Goal: Find contact information: Find contact information

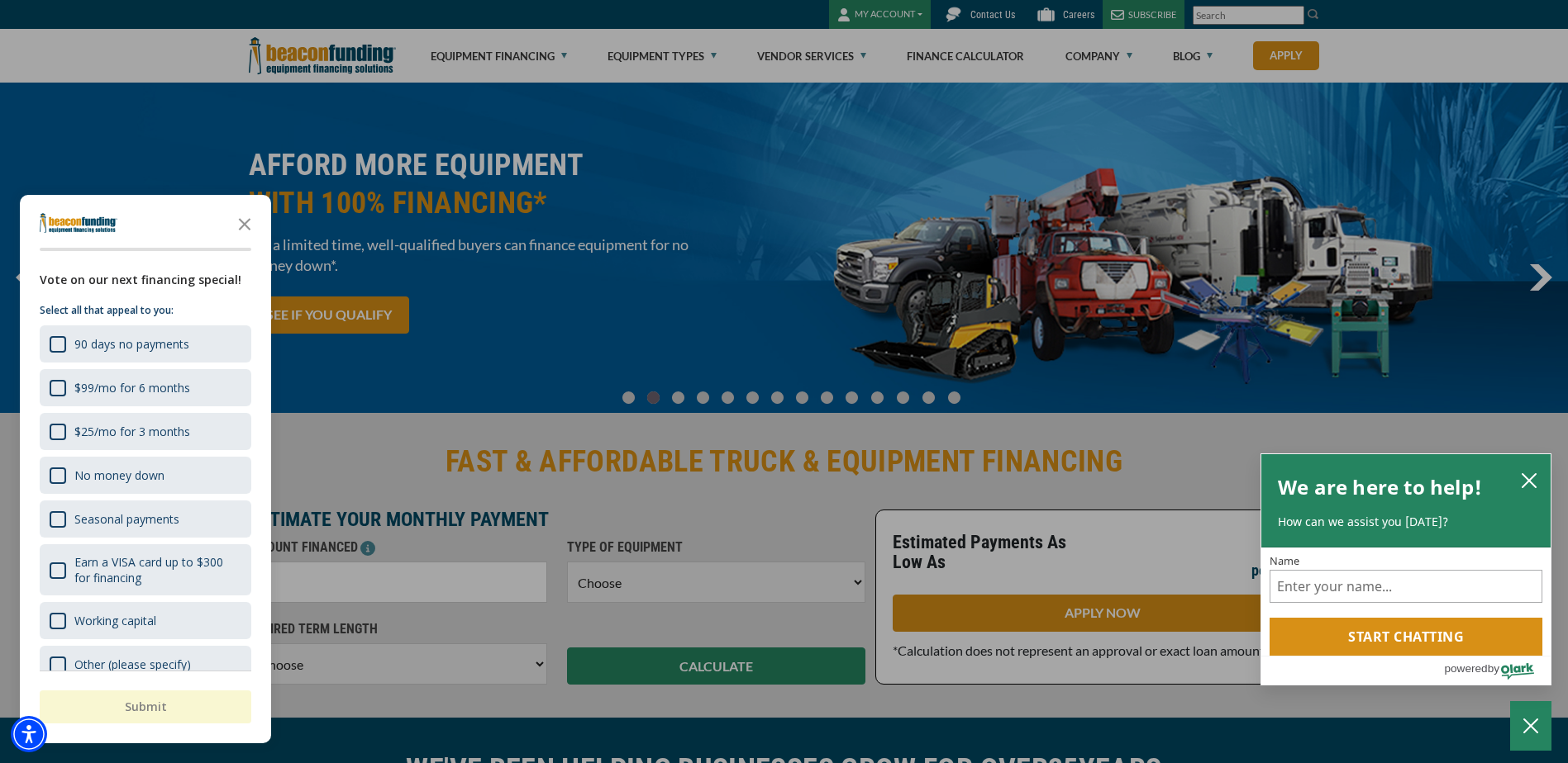
click at [244, 217] on icon "Close the survey" at bounding box center [245, 223] width 33 height 33
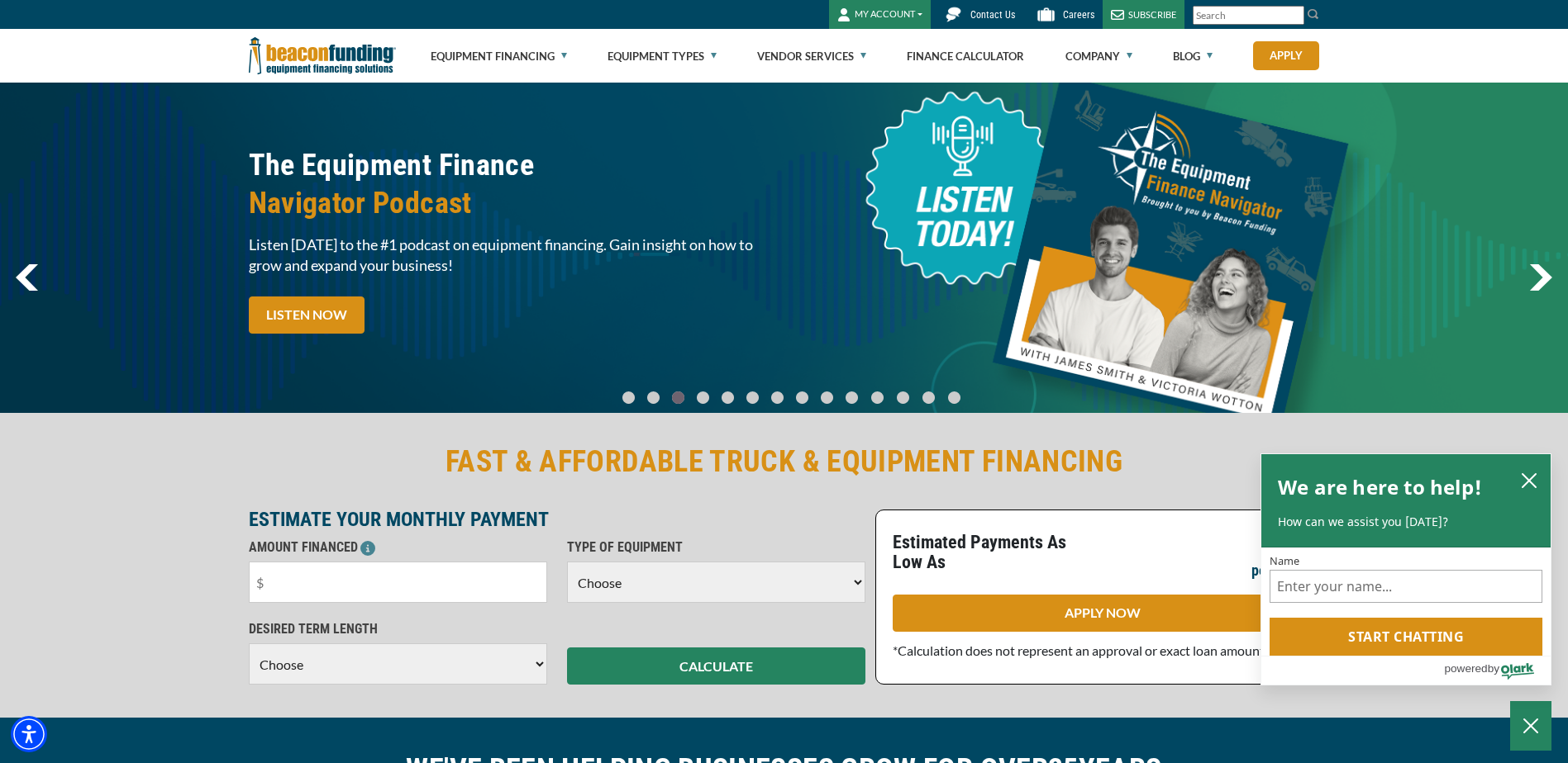
click at [992, 10] on span "Contact Us" at bounding box center [992, 15] width 45 height 12
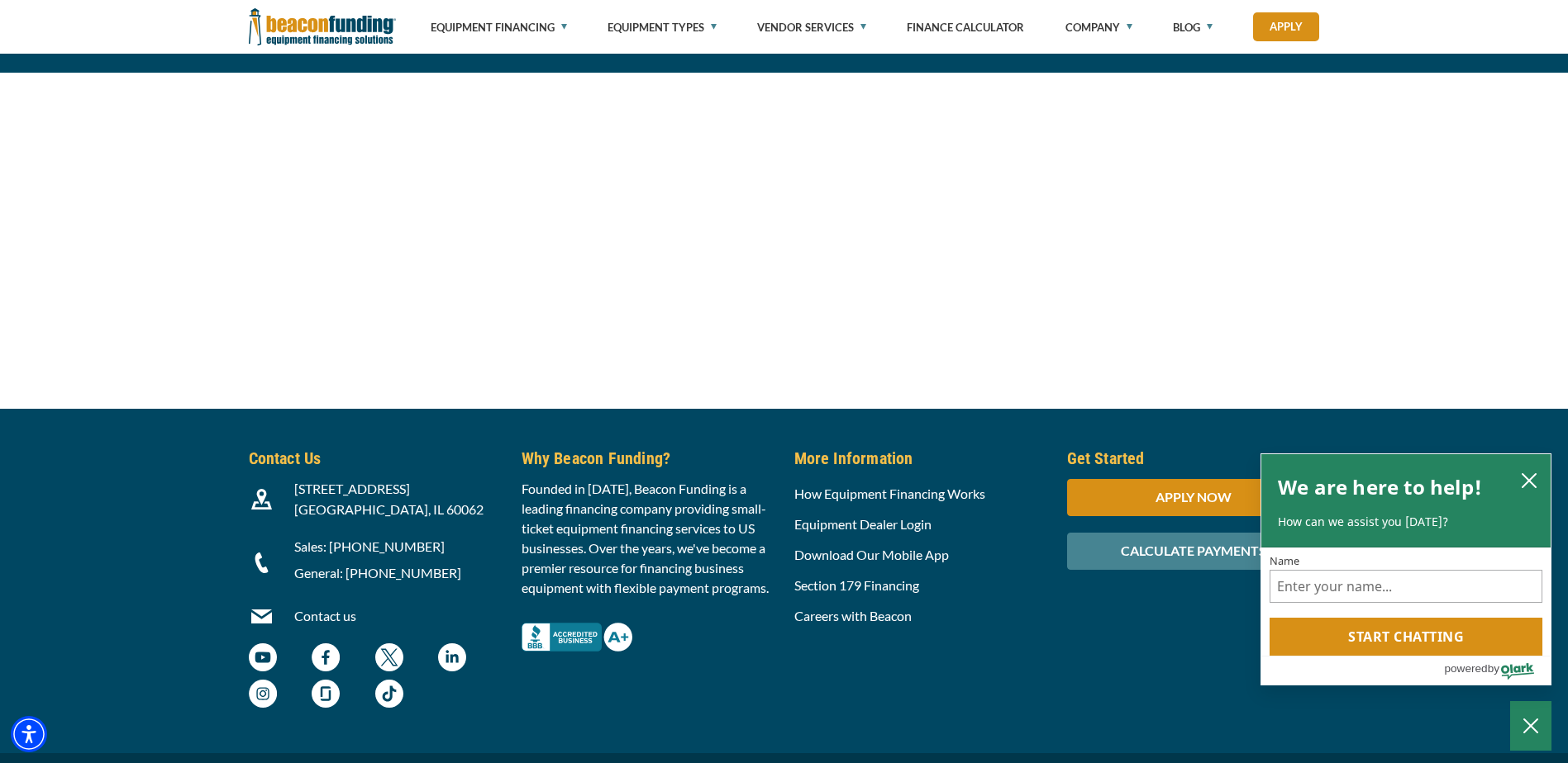
scroll to position [1759, 0]
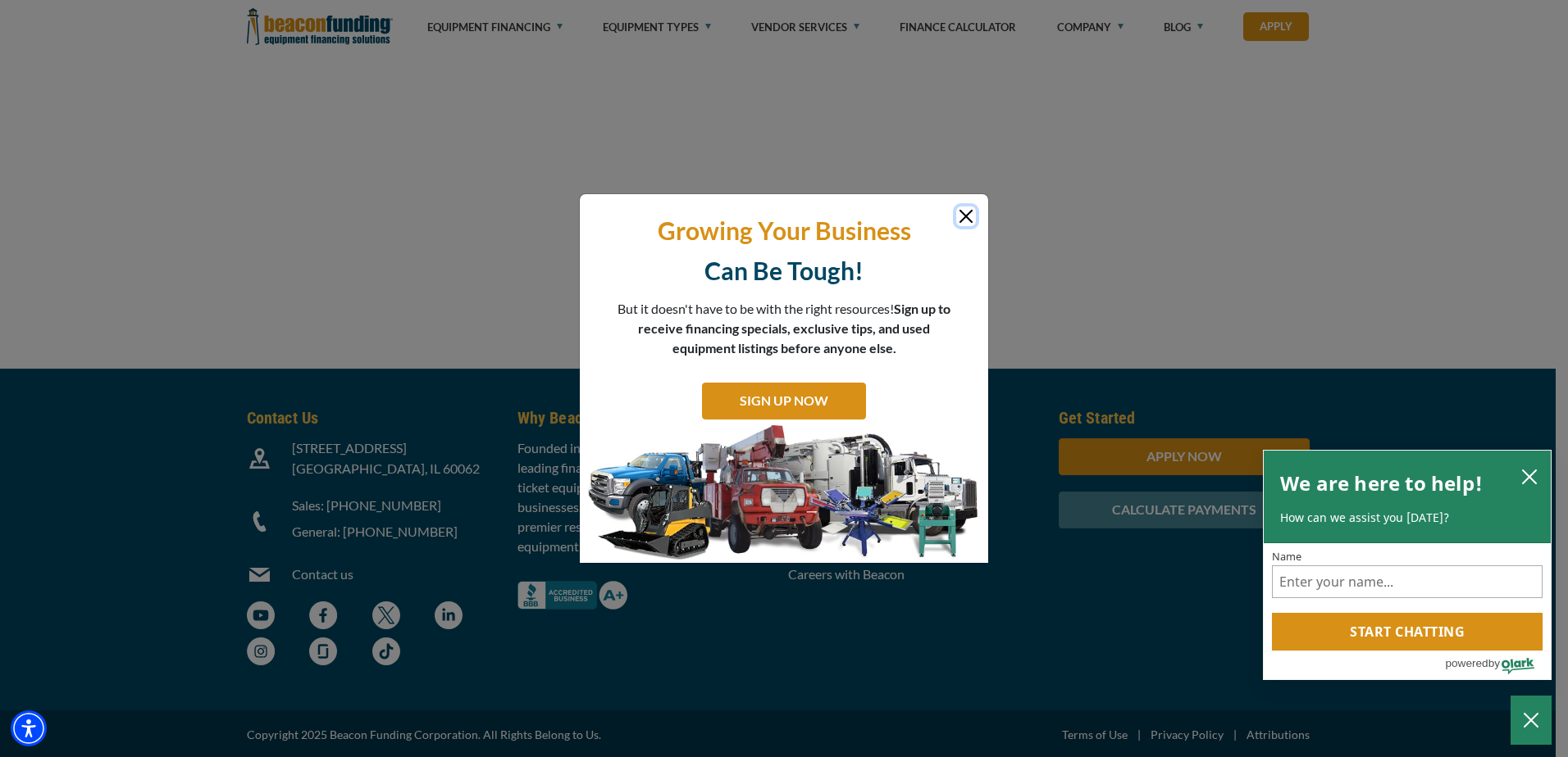
click at [963, 214] on button "Close" at bounding box center [966, 216] width 19 height 19
